Goal: Task Accomplishment & Management: Manage account settings

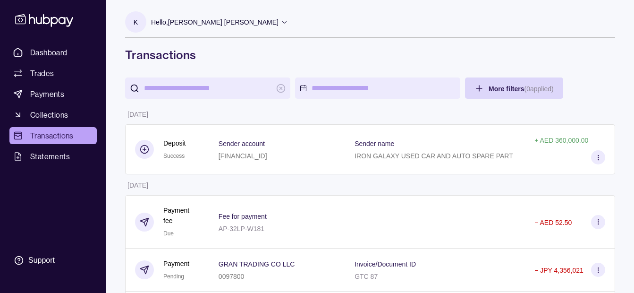
click at [238, 25] on p "Hello, [PERSON_NAME] [PERSON_NAME]" at bounding box center [214, 22] width 127 height 10
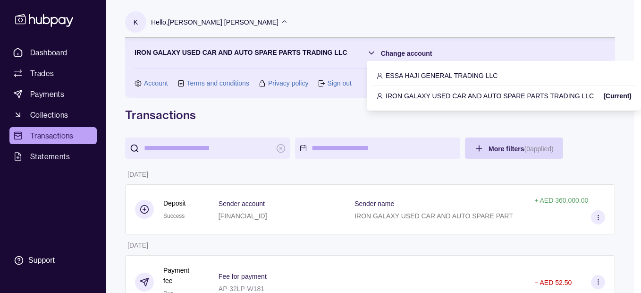
click at [416, 94] on p "IRON GALAXY USED CAR AND AUTO SPARE PARTS TRADING LLC" at bounding box center [490, 96] width 208 height 10
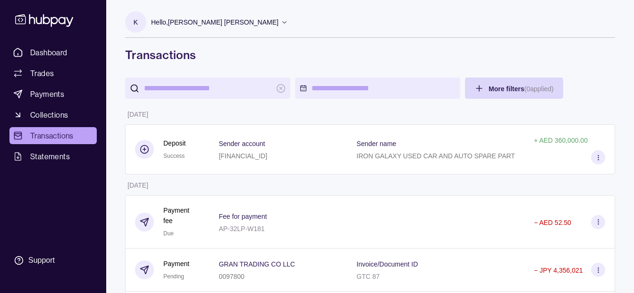
click at [227, 21] on p "Hello, [PERSON_NAME] [PERSON_NAME]" at bounding box center [214, 22] width 127 height 10
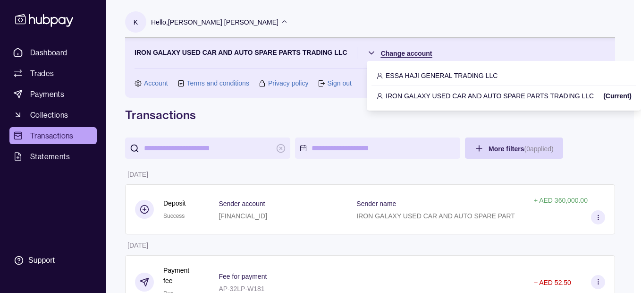
click at [413, 75] on p "ESSA HAJI GENERAL TRADING LLC" at bounding box center [442, 75] width 112 height 10
